Goal: Information Seeking & Learning: Learn about a topic

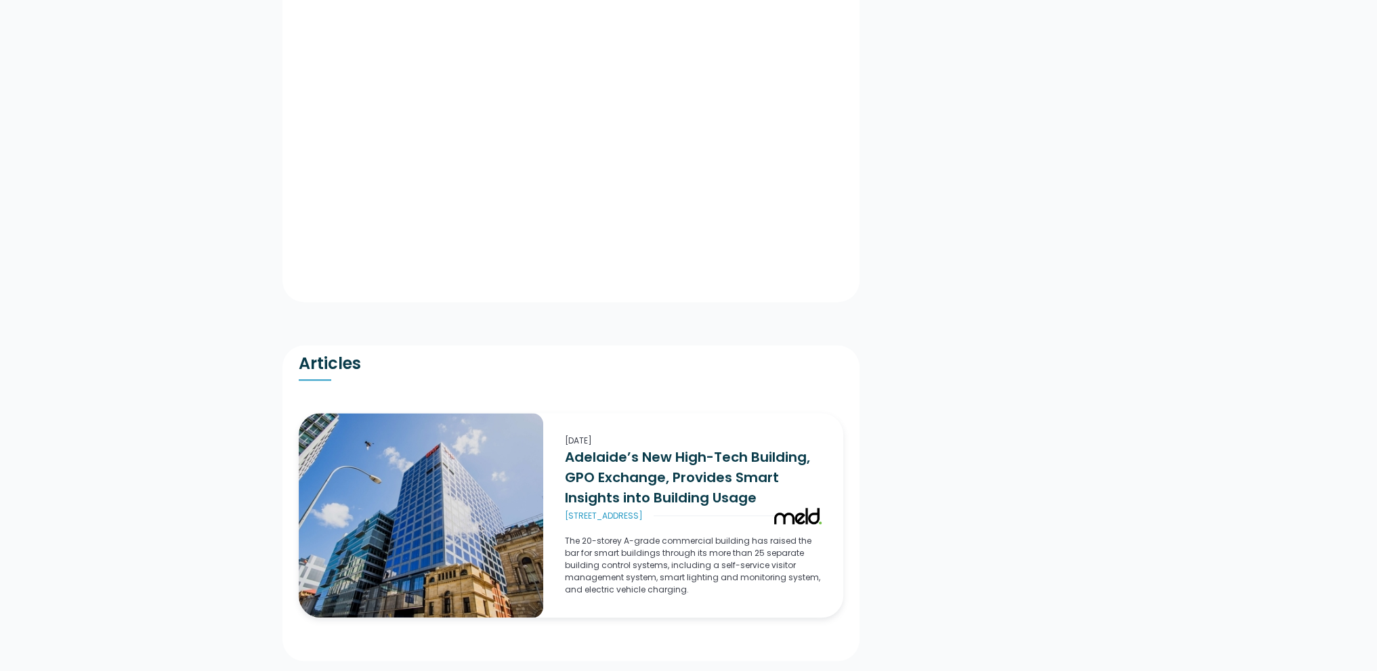
scroll to position [1896, 0]
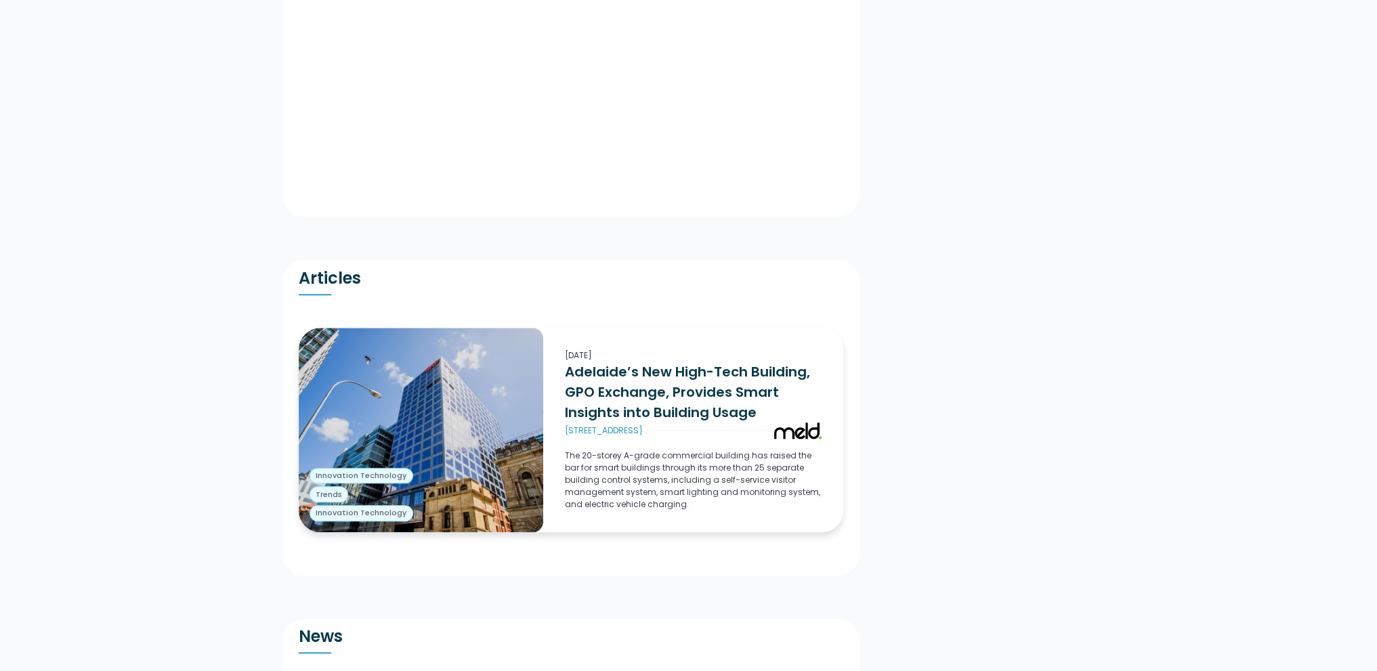
click at [708, 454] on p "The 20-storey A-grade commercial building has raised the bar for smart building…" at bounding box center [693, 480] width 256 height 61
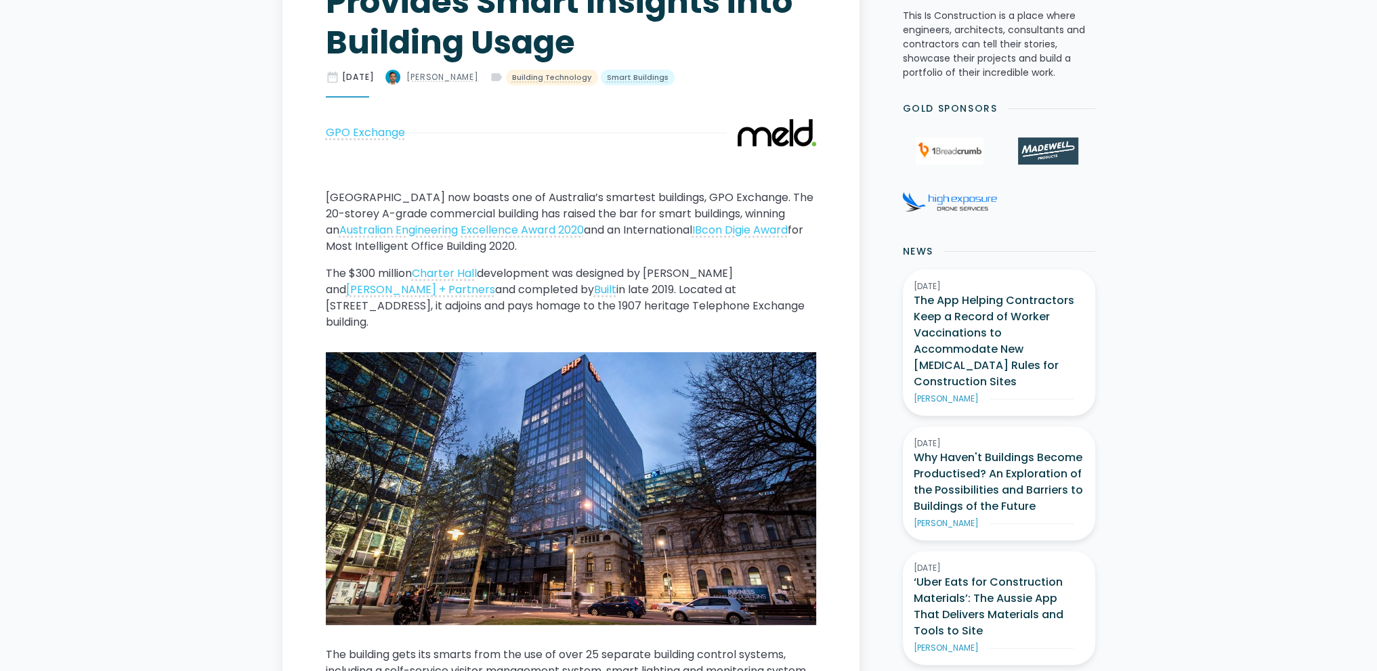
scroll to position [609, 0]
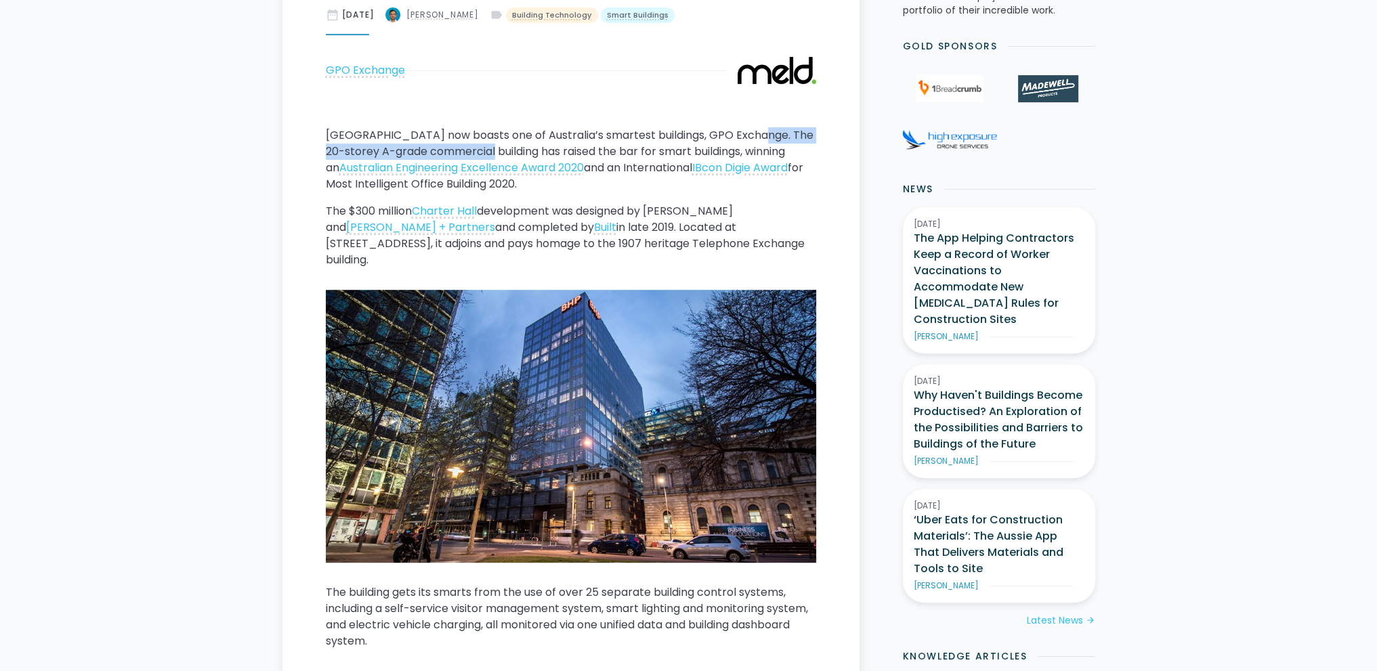
drag, startPoint x: 750, startPoint y: 135, endPoint x: 488, endPoint y: 148, distance: 263.1
click at [488, 148] on p "[GEOGRAPHIC_DATA] now boasts one of Australia’s smartest buildings, GPO Exchang…" at bounding box center [571, 159] width 490 height 65
copy p "20-storey A-grade commercial building"
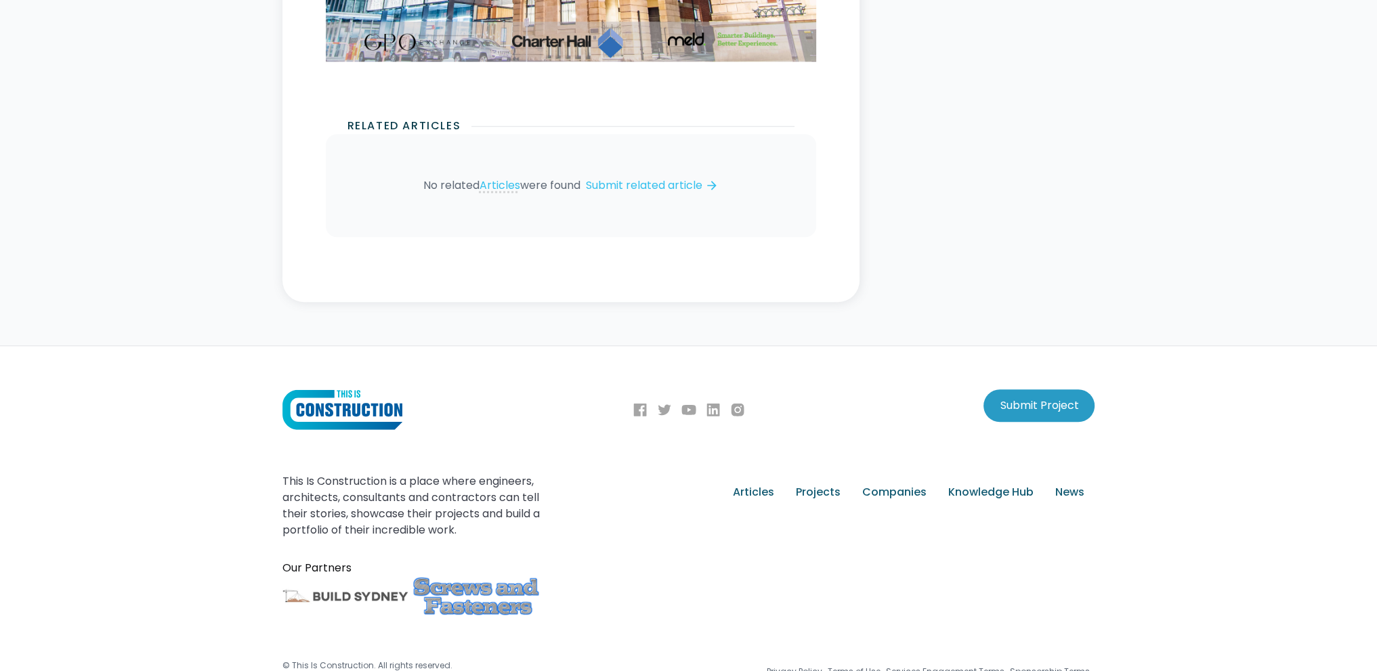
scroll to position [8536, 0]
